Goal: Information Seeking & Learning: Learn about a topic

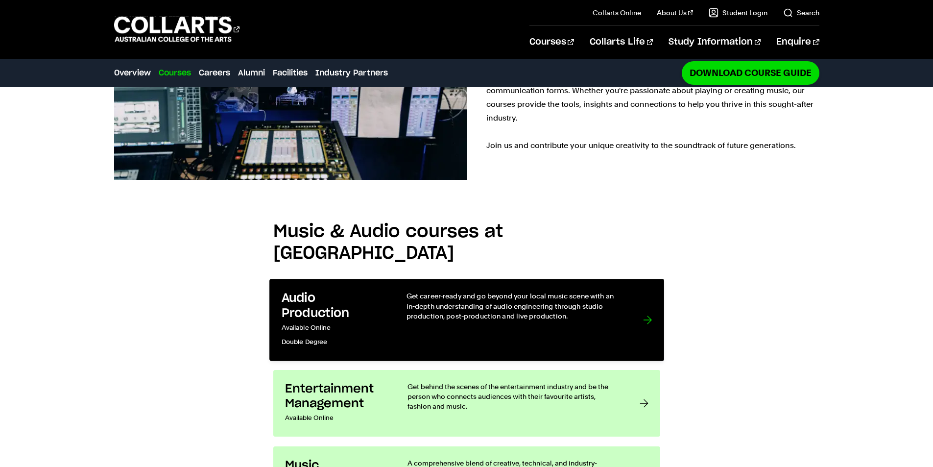
click at [392, 279] on link "Audio Production Available Online Double Degree Get career-ready and go beyond …" at bounding box center [466, 320] width 395 height 82
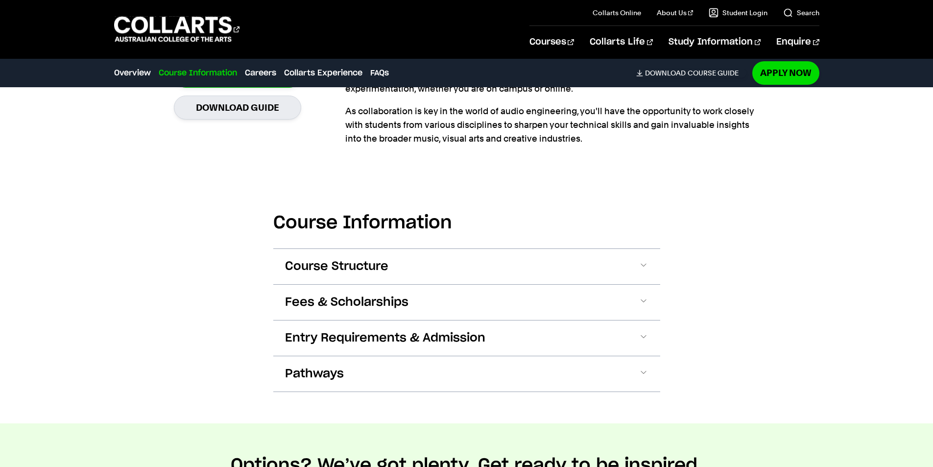
scroll to position [1028, 0]
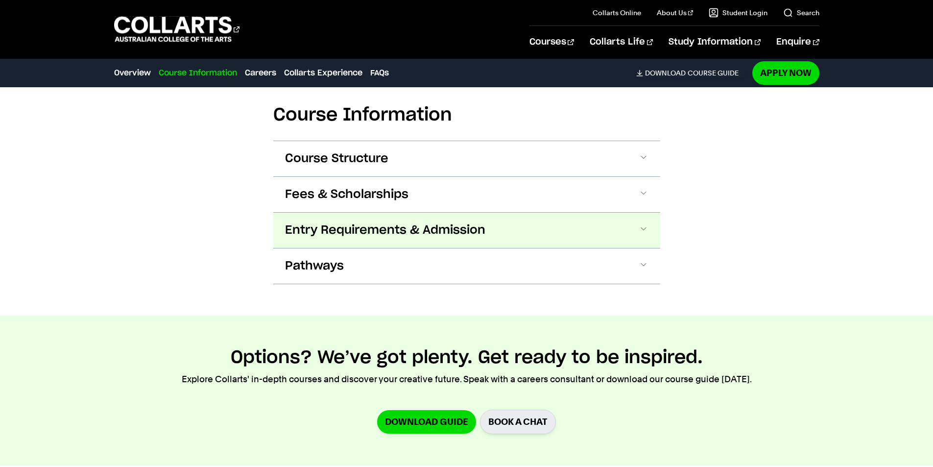
click at [432, 229] on span "Entry Requirements & Admission" at bounding box center [385, 230] width 200 height 16
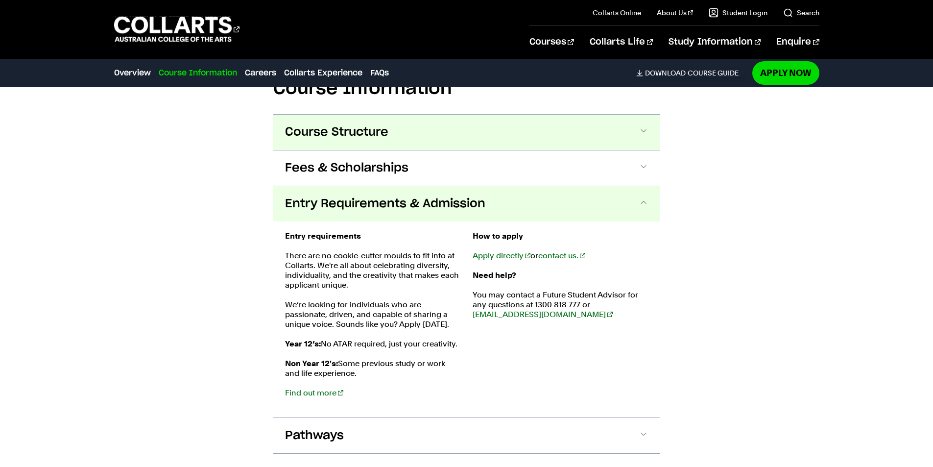
click at [440, 138] on button "Course Structure" at bounding box center [466, 132] width 387 height 35
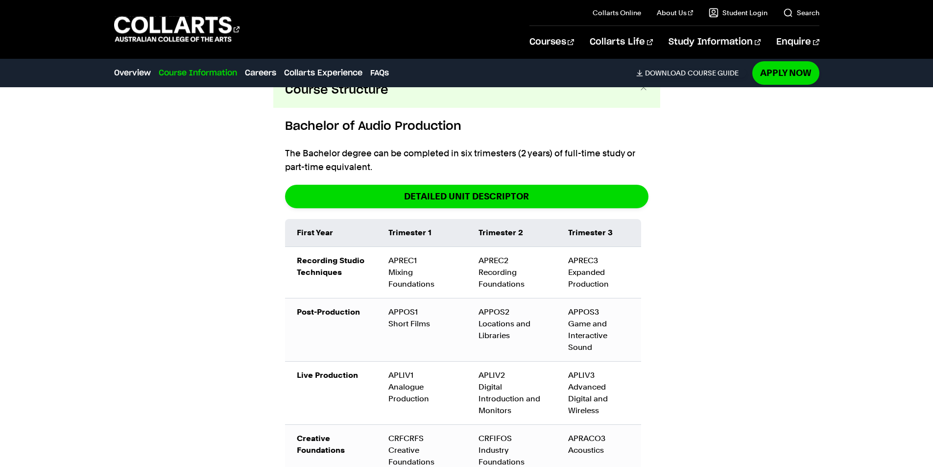
scroll to position [1032, 0]
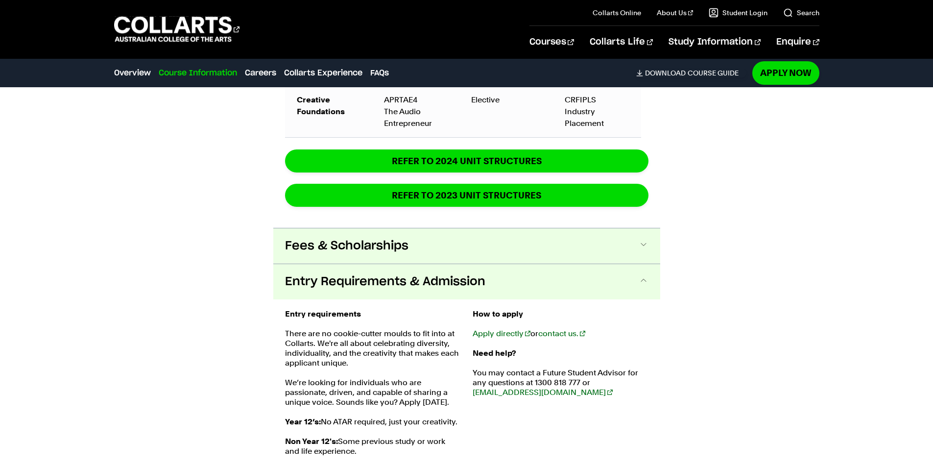
click at [296, 249] on span "Fees & Scholarships" at bounding box center [346, 246] width 123 height 16
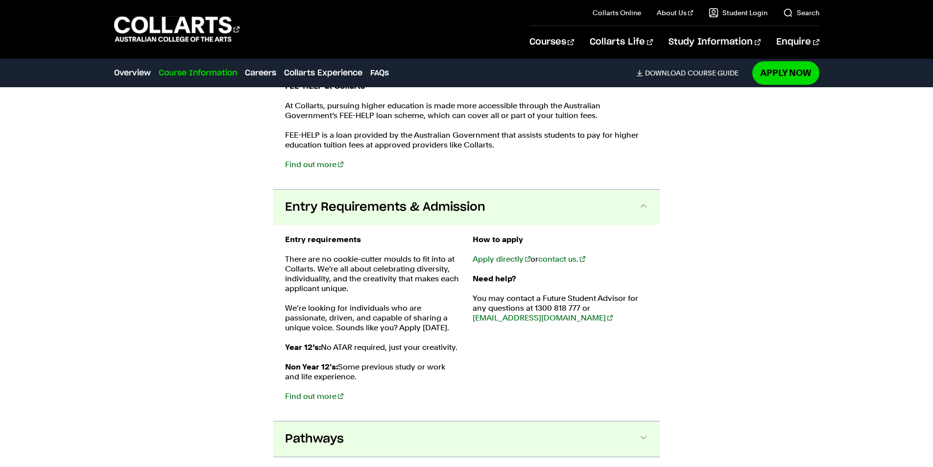
scroll to position [1955, 0]
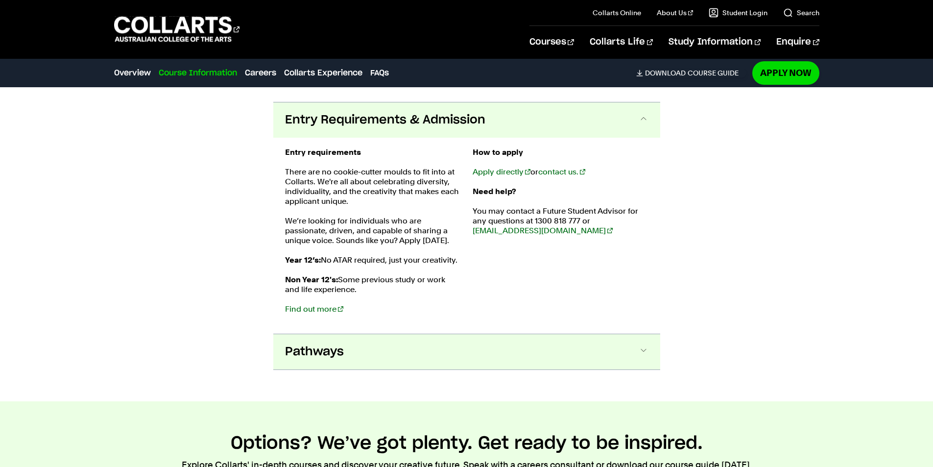
click at [416, 351] on button "Pathways" at bounding box center [466, 351] width 387 height 35
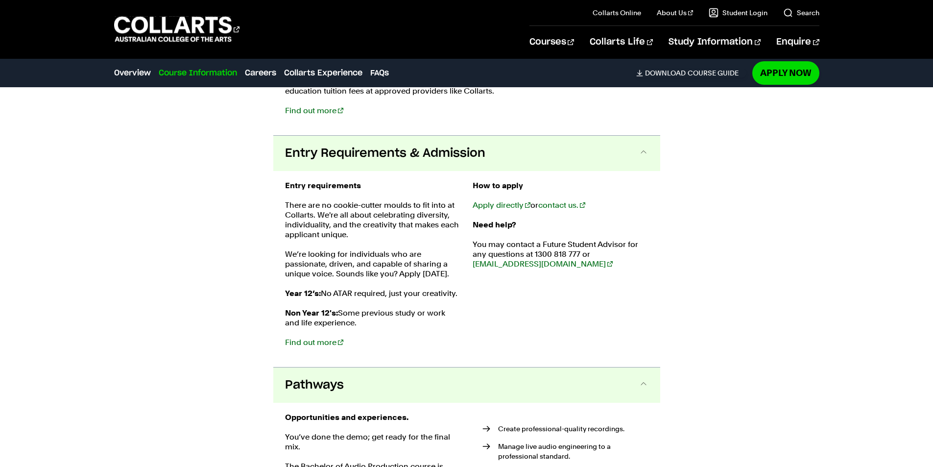
scroll to position [1956, 0]
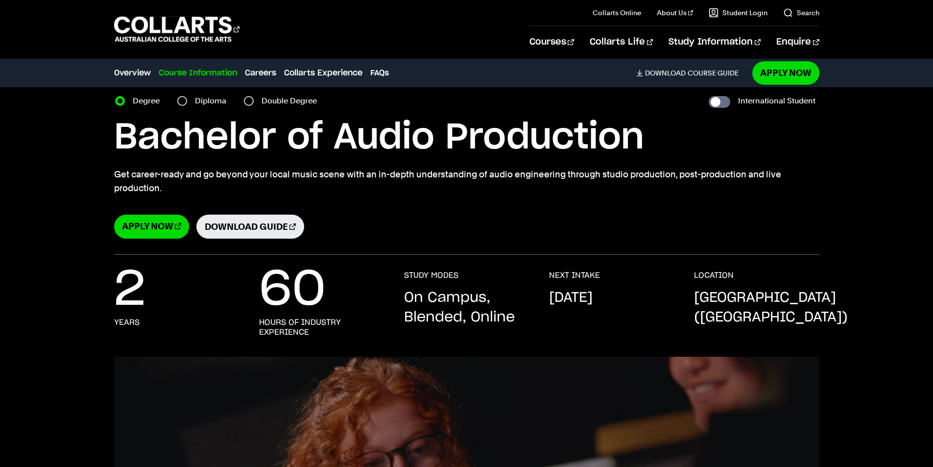
scroll to position [98, 0]
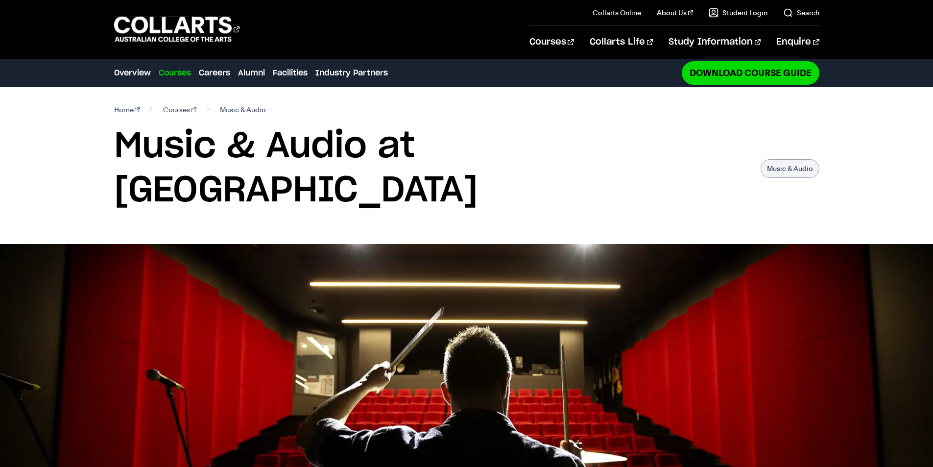
scroll to position [735, 0]
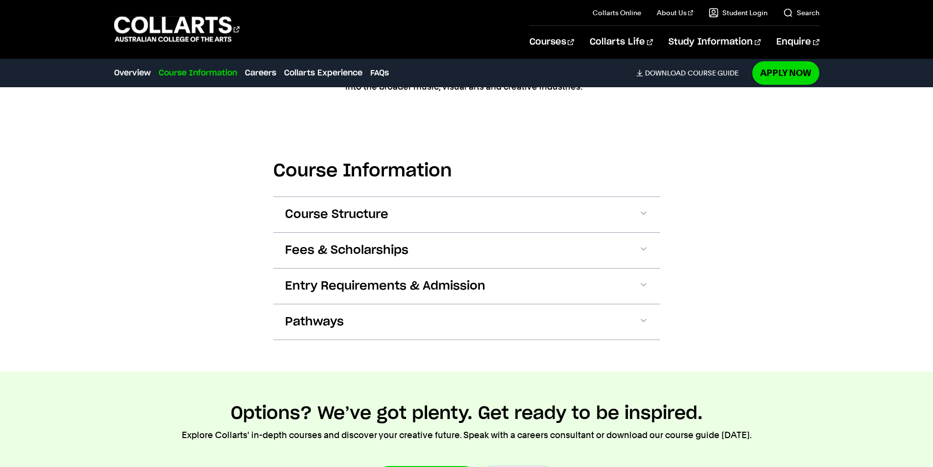
scroll to position [979, 0]
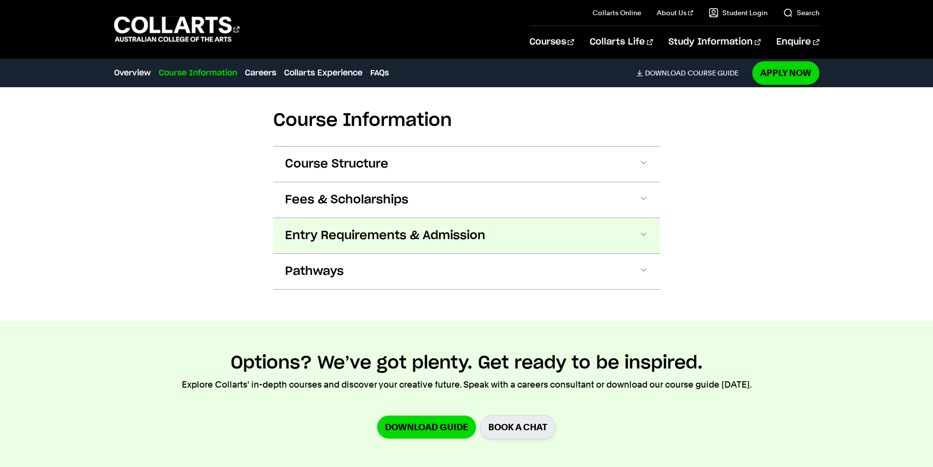
click at [357, 246] on button "Entry Requirements & Admission" at bounding box center [466, 235] width 387 height 35
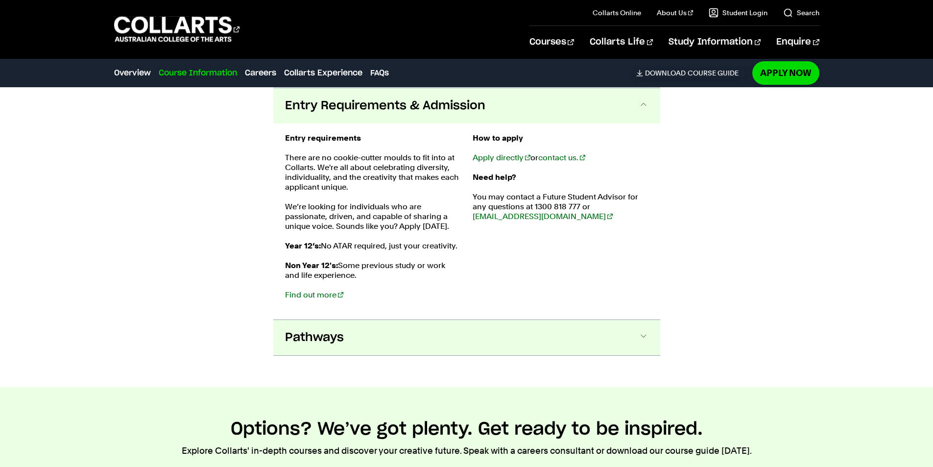
click at [346, 332] on button "Pathways" at bounding box center [466, 337] width 387 height 35
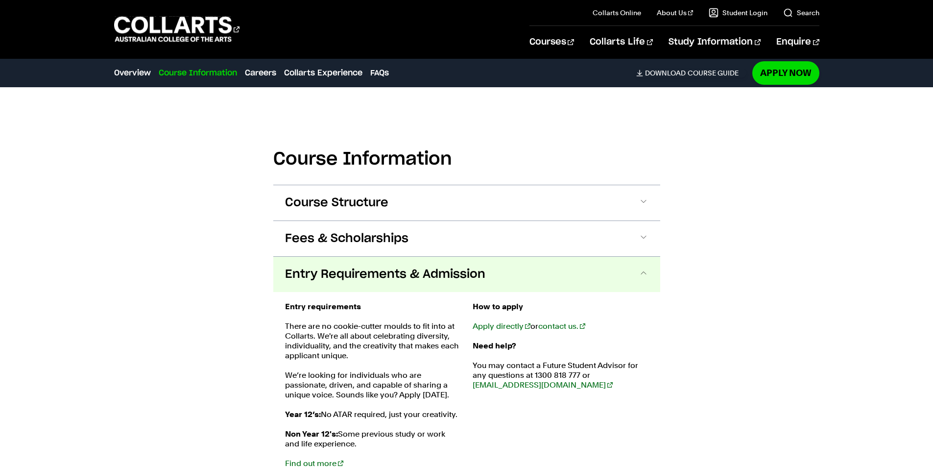
scroll to position [851, 0]
